Goal: Task Accomplishment & Management: Use online tool/utility

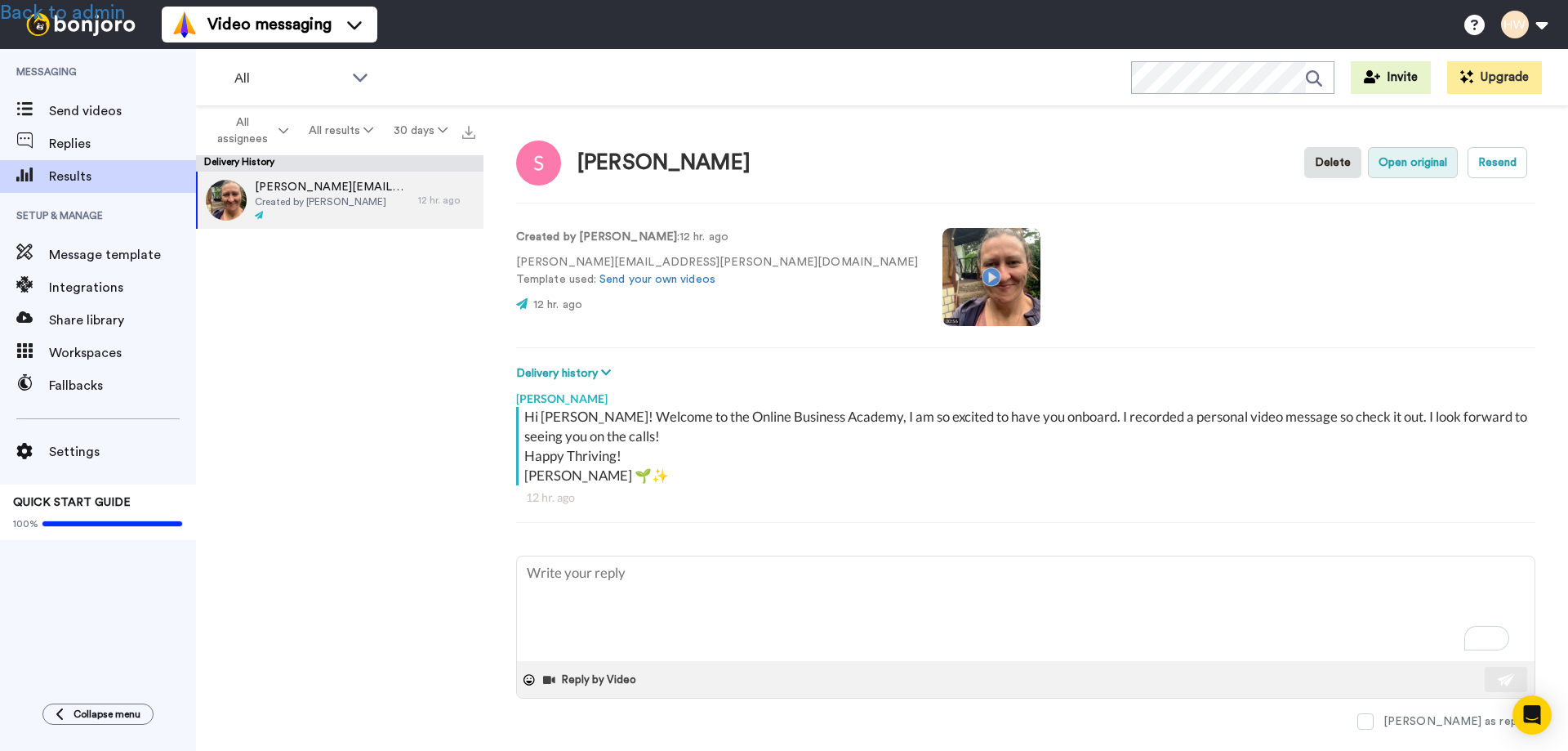
click at [1385, 162] on button "Open original" at bounding box center [1413, 163] width 90 height 31
click at [96, 7] on link "Back to admin" at bounding box center [63, 13] width 126 height 20
type textarea "x"
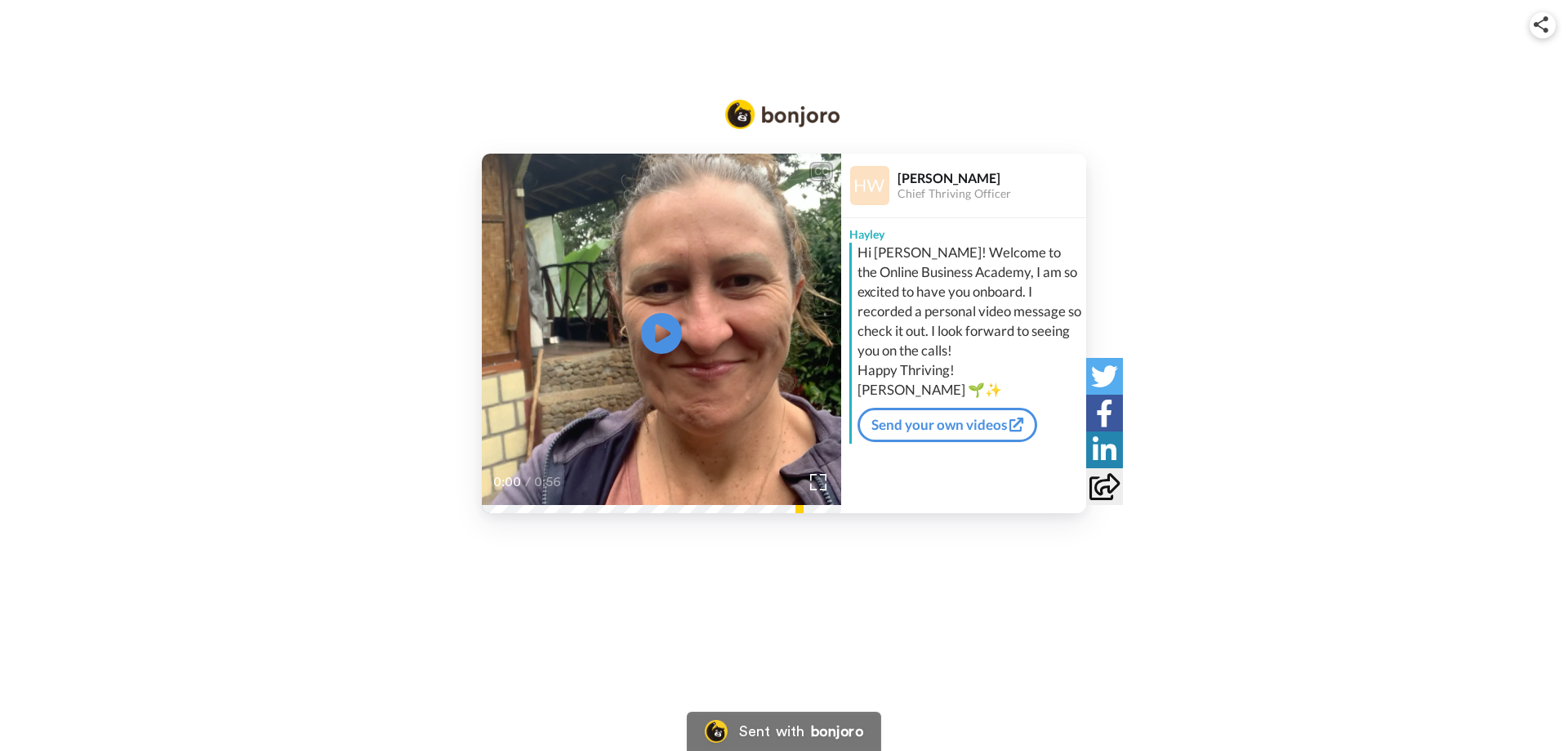
click at [1511, 304] on div "CC Play/Pause 0:00 / 0:56 [PERSON_NAME] Chief Thriving Officer [PERSON_NAME] Hi…" at bounding box center [784, 333] width 1568 height 359
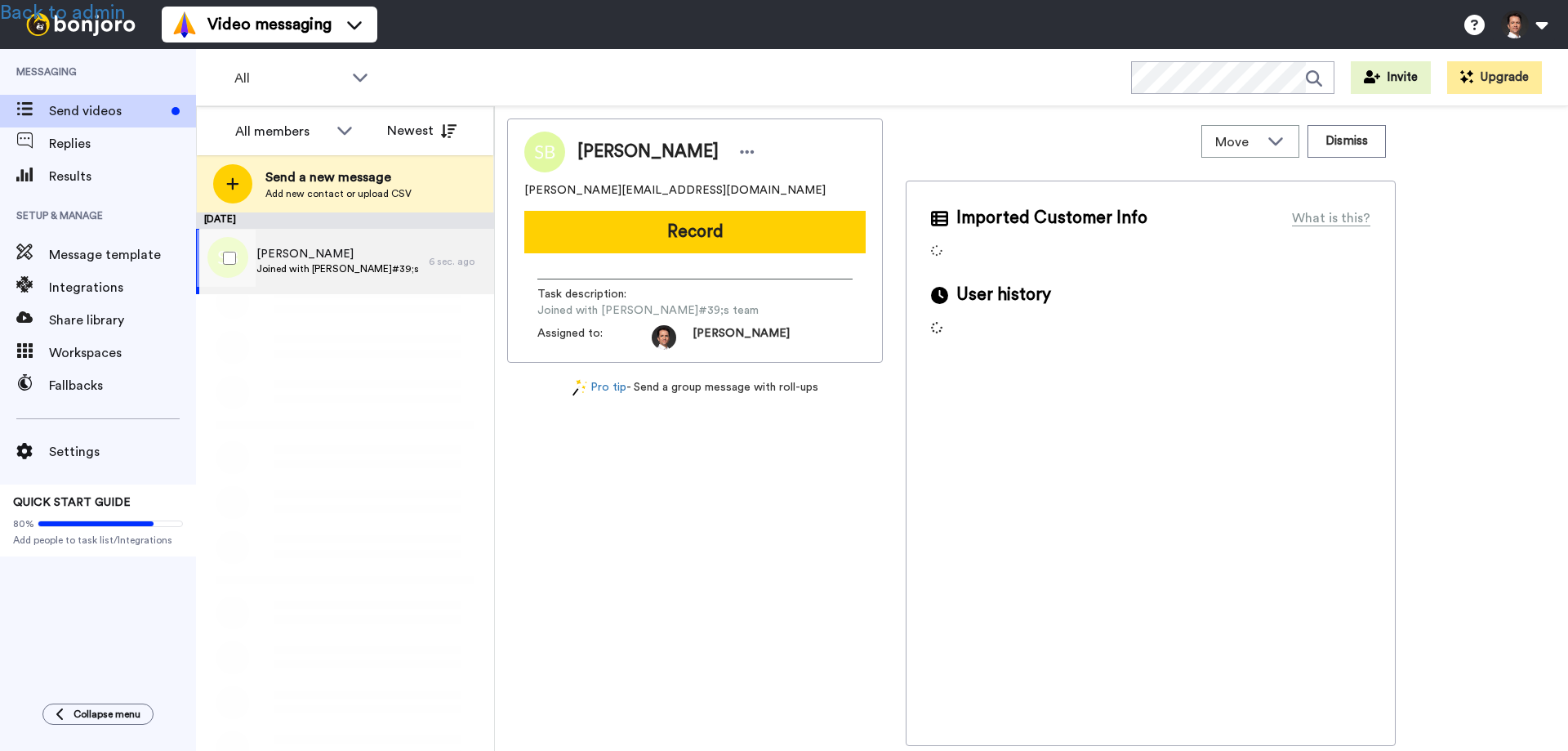
click at [294, 265] on span "Joined with [PERSON_NAME]#39;s team" at bounding box center [339, 269] width 164 height 13
